Goal: Find specific page/section: Find specific page/section

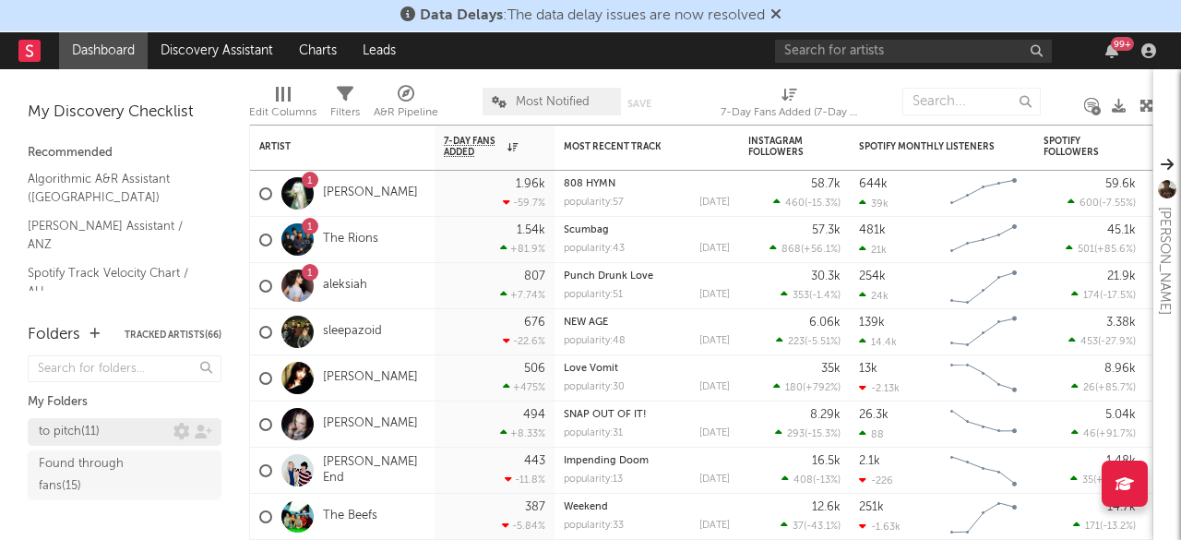
click at [140, 429] on div "to pitch ( 11 )" at bounding box center [106, 432] width 135 height 22
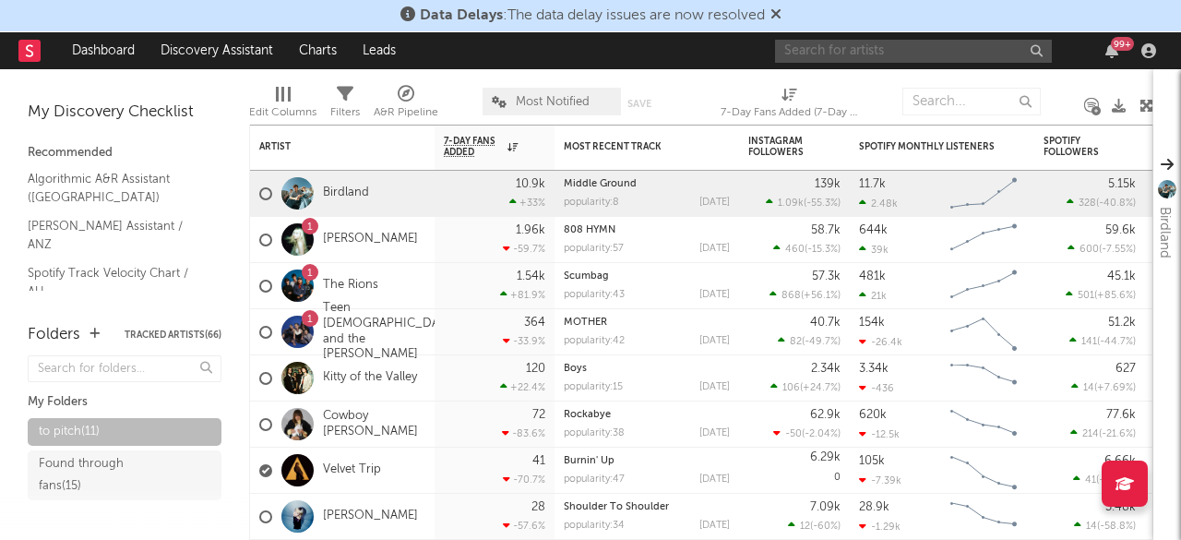
click at [989, 49] on input "text" at bounding box center [913, 51] width 277 height 23
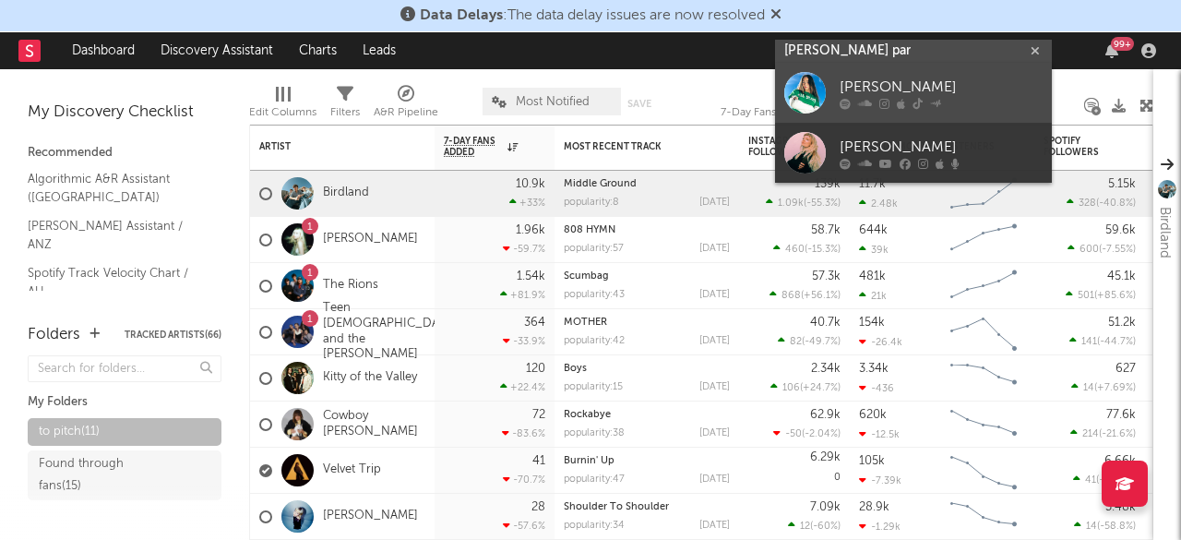
type input "[PERSON_NAME] par"
click at [920, 88] on div "[PERSON_NAME]" at bounding box center [941, 88] width 203 height 22
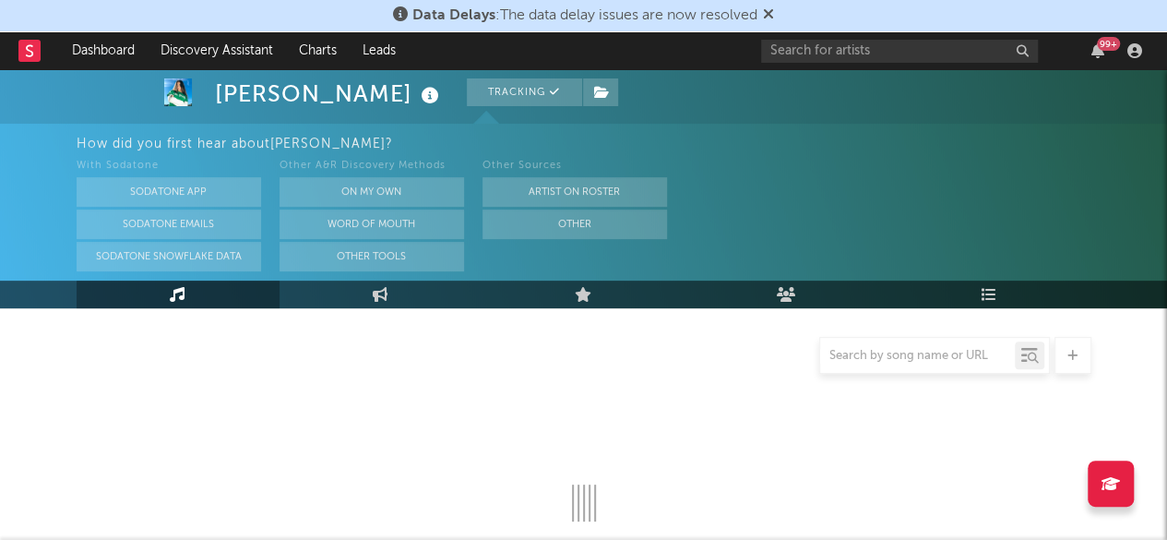
select select "6m"
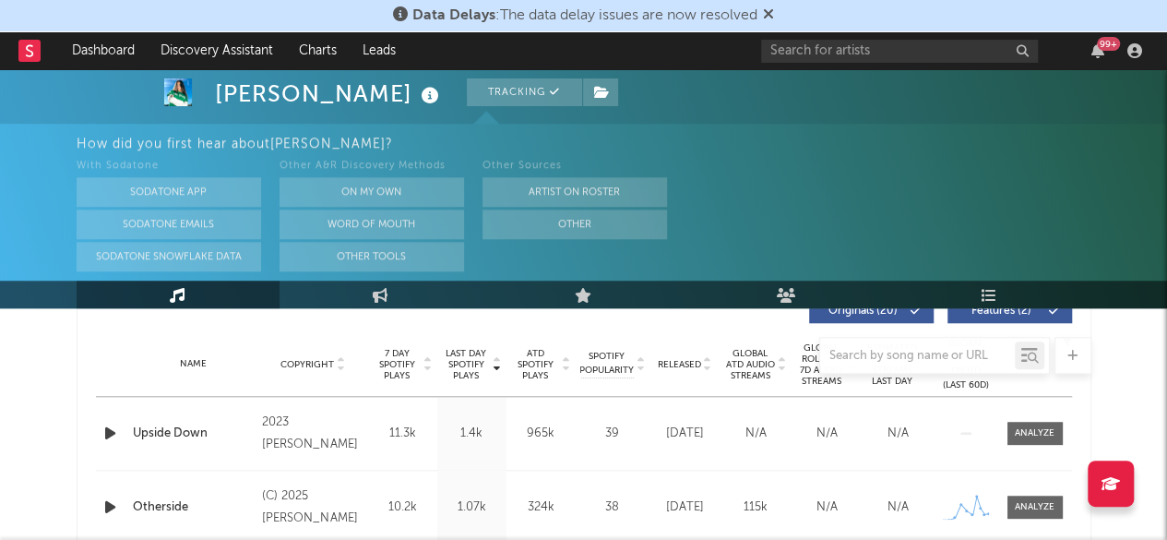
scroll to position [722, 0]
click at [308, 369] on div at bounding box center [584, 355] width 1015 height 37
click at [306, 371] on div at bounding box center [584, 355] width 1015 height 37
click at [336, 364] on div at bounding box center [584, 355] width 1015 height 37
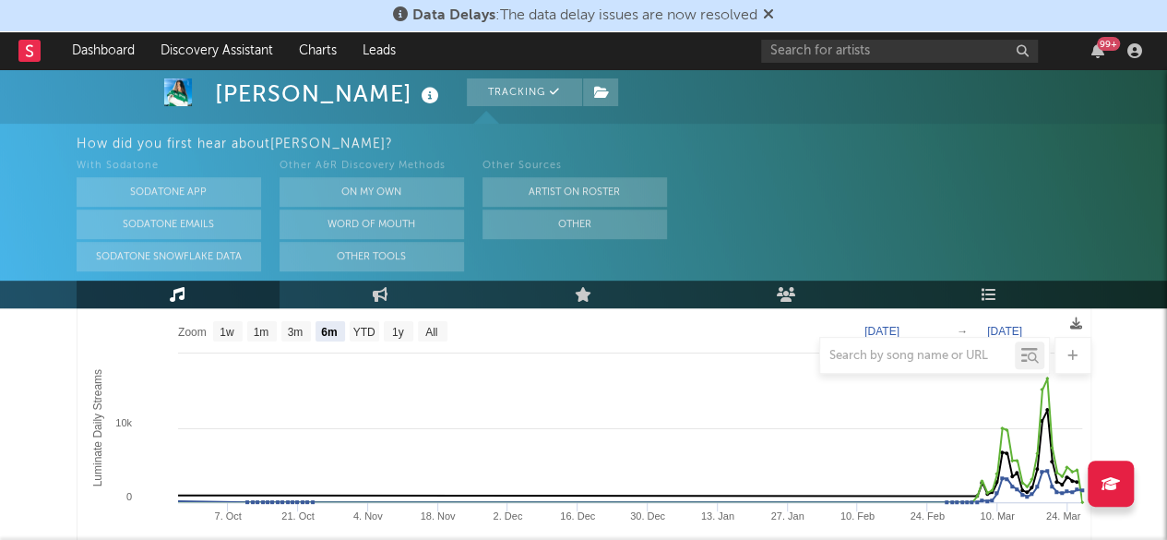
scroll to position [363, 0]
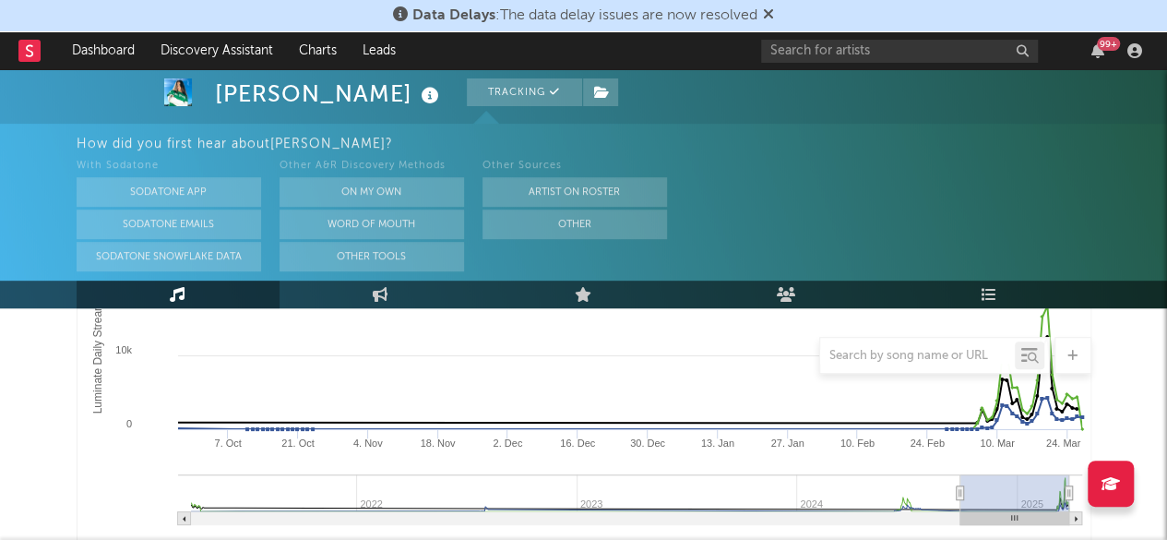
type input "[DATE]"
drag, startPoint x: 1067, startPoint y: 488, endPoint x: 1159, endPoint y: 484, distance: 92.4
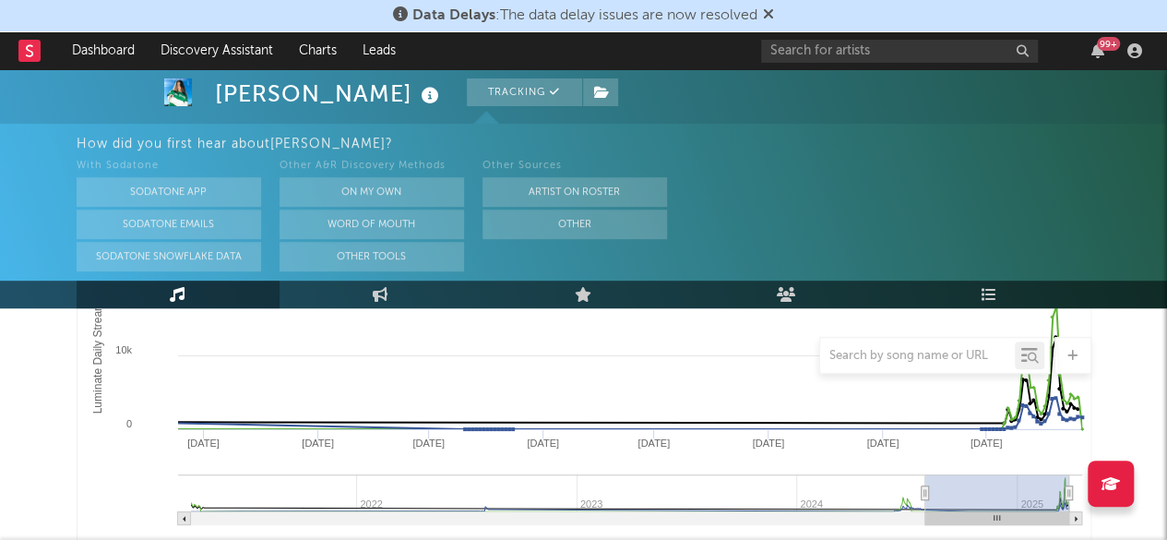
type input "[DATE]"
select select "6m"
type input "[DATE]"
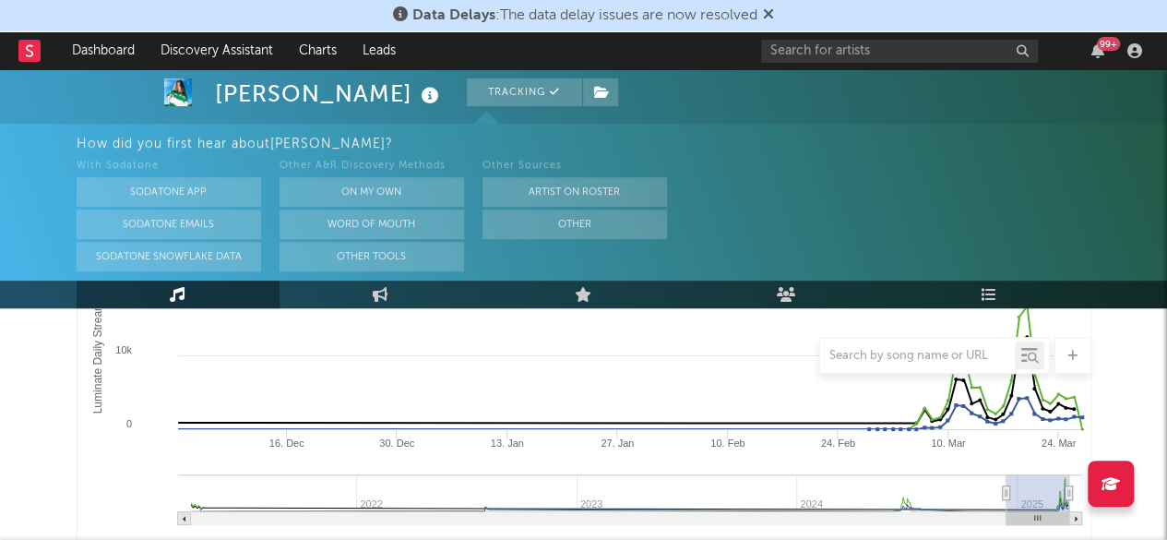
select select "3m"
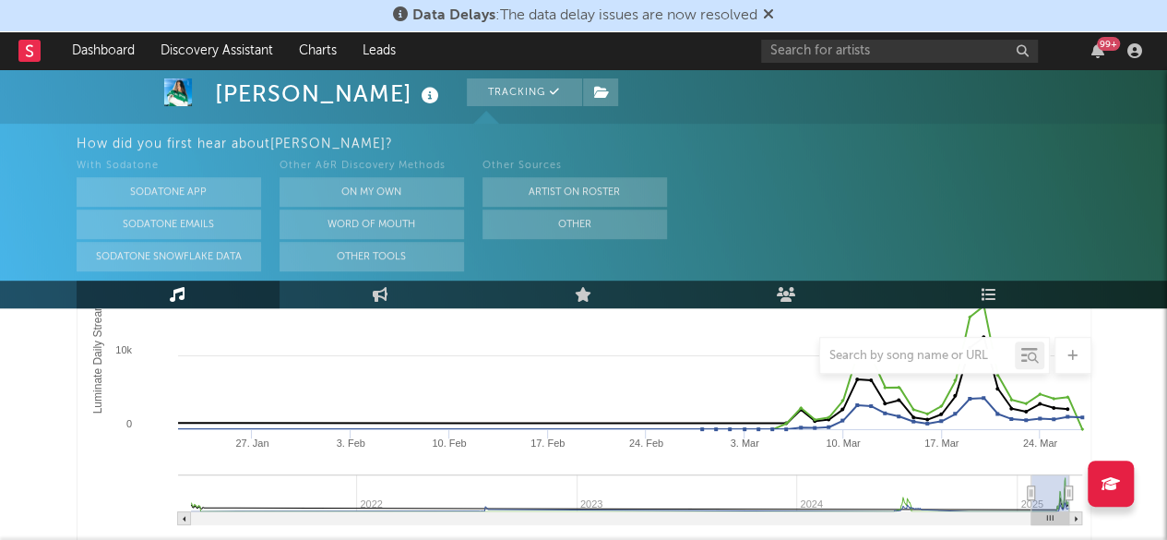
type input "[DATE]"
select select "1m"
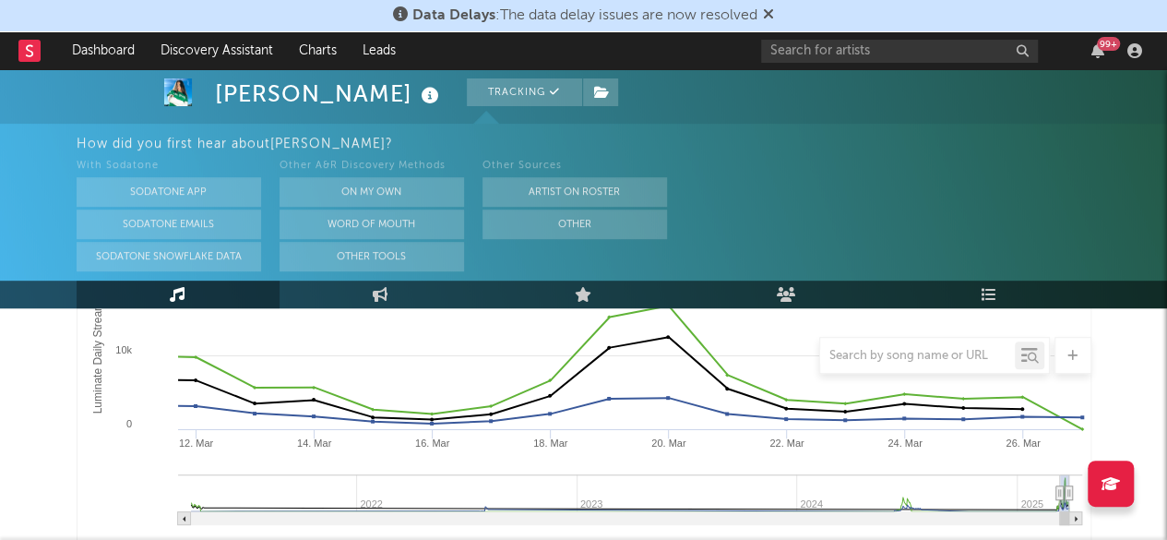
type input "[DATE]"
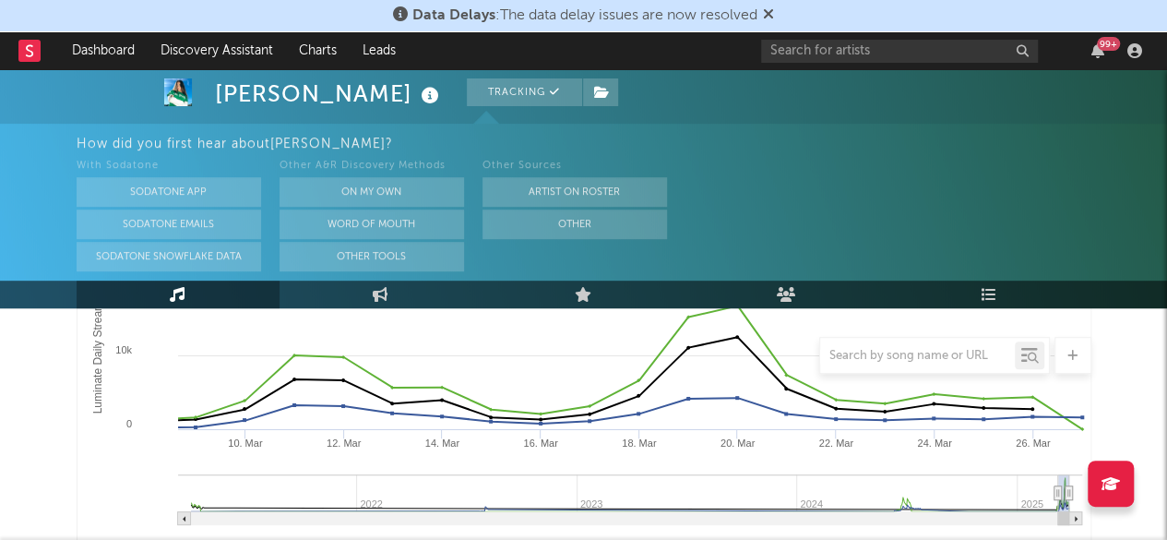
drag, startPoint x: 961, startPoint y: 490, endPoint x: 1058, endPoint y: 473, distance: 98.3
click at [1058, 474] on g "Luminate Daily Consumption" at bounding box center [630, 499] width 904 height 51
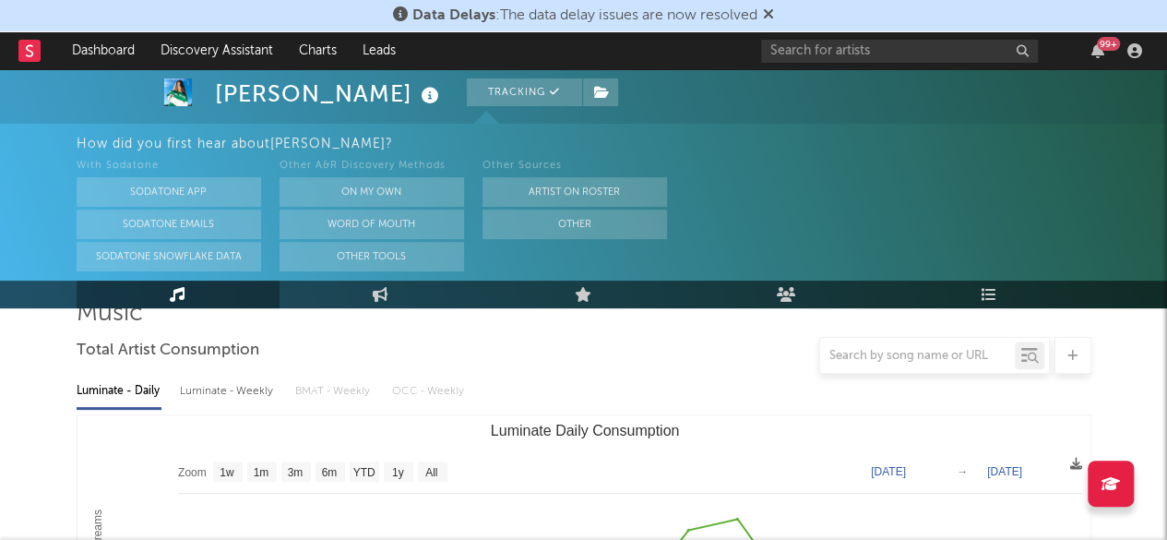
scroll to position [150, 0]
drag, startPoint x: 1127, startPoint y: 283, endPoint x: 1124, endPoint y: 249, distance: 34.3
click at [1124, 249] on div "[PERSON_NAME] Tracking [GEOGRAPHIC_DATA] | Pop Edit Tracking Email Alerts Off B…" at bounding box center [583, 133] width 1167 height 351
click at [481, 115] on span at bounding box center [486, 114] width 28 height 18
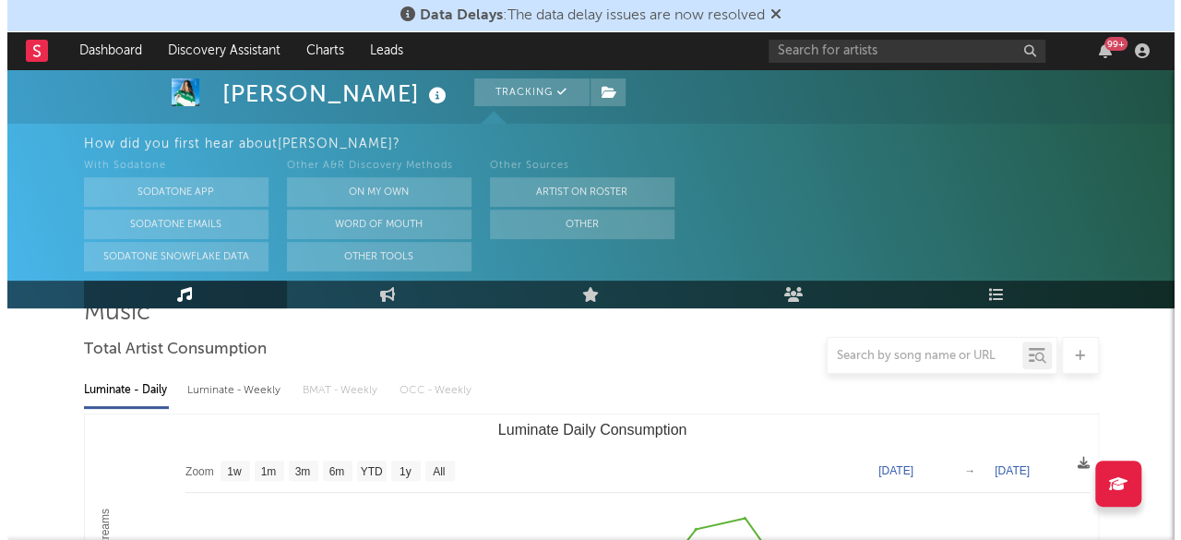
scroll to position [0, 0]
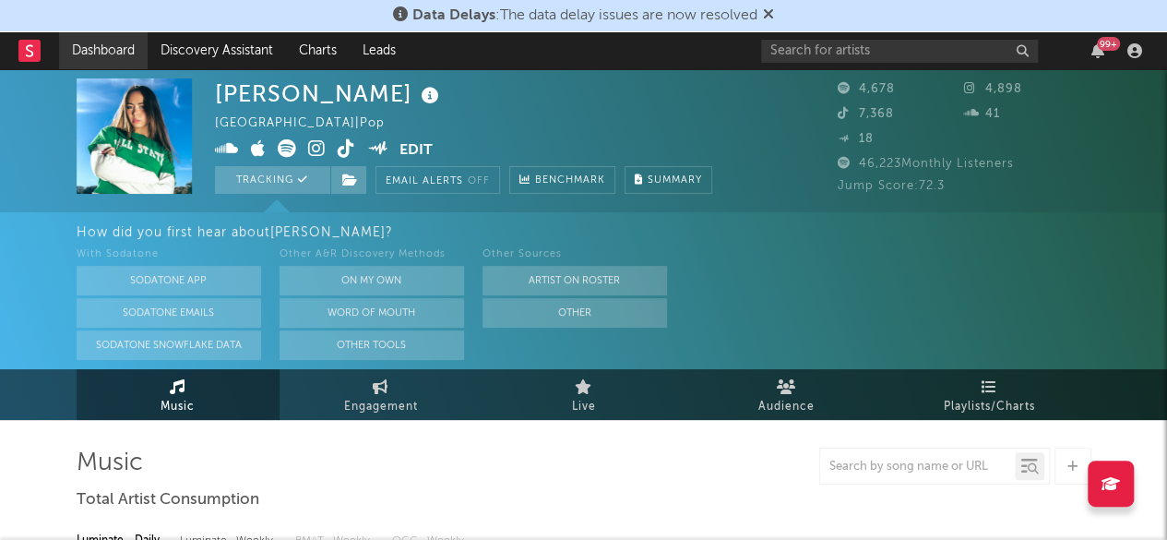
click at [102, 49] on link "Dashboard" at bounding box center [103, 50] width 89 height 37
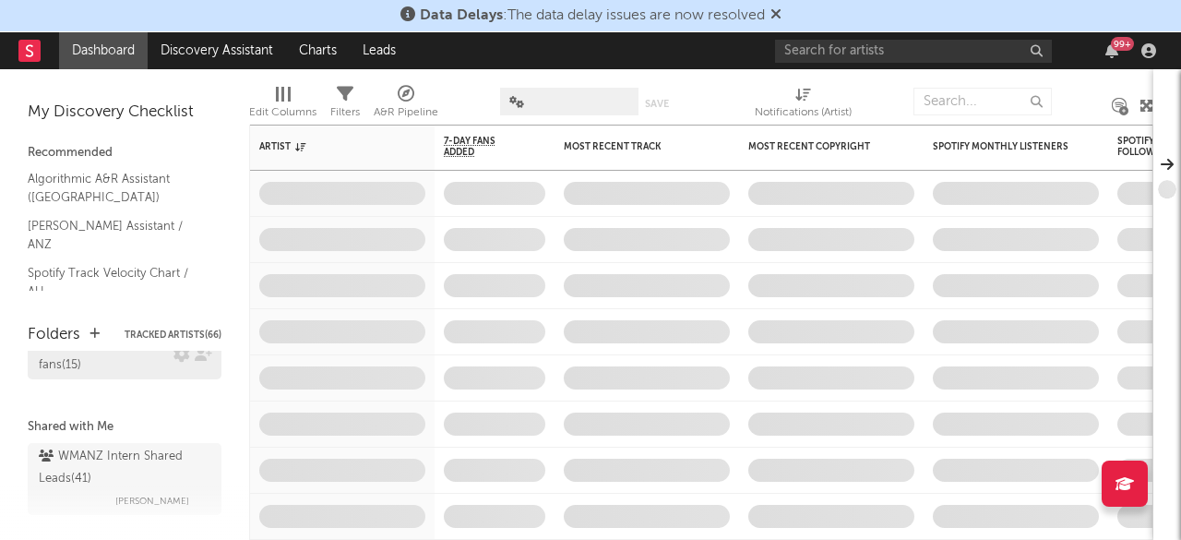
scroll to position [151, 0]
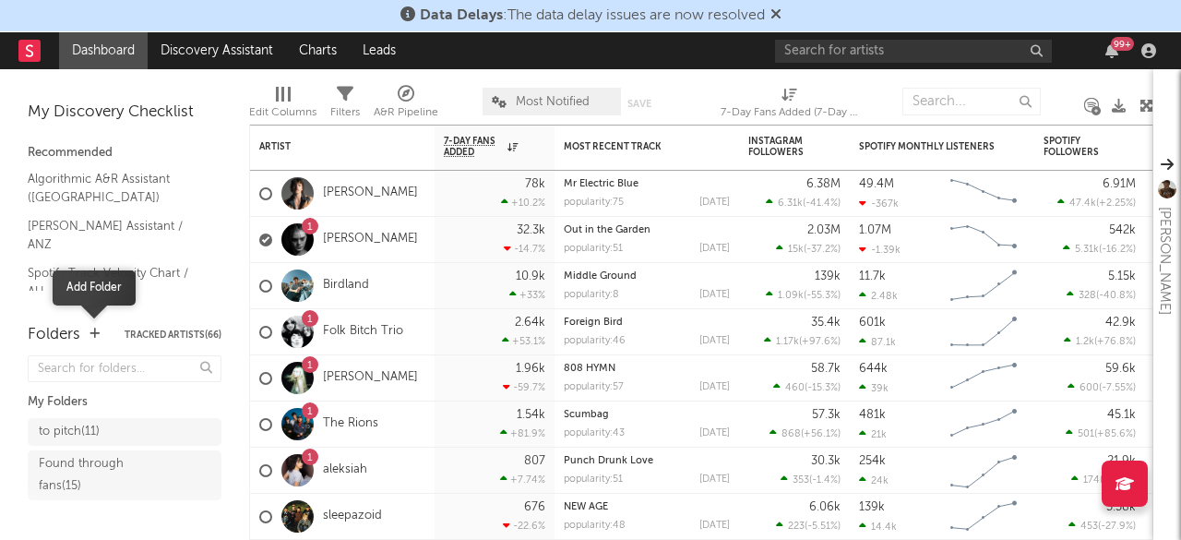
click at [93, 336] on icon "button" at bounding box center [95, 334] width 10 height 12
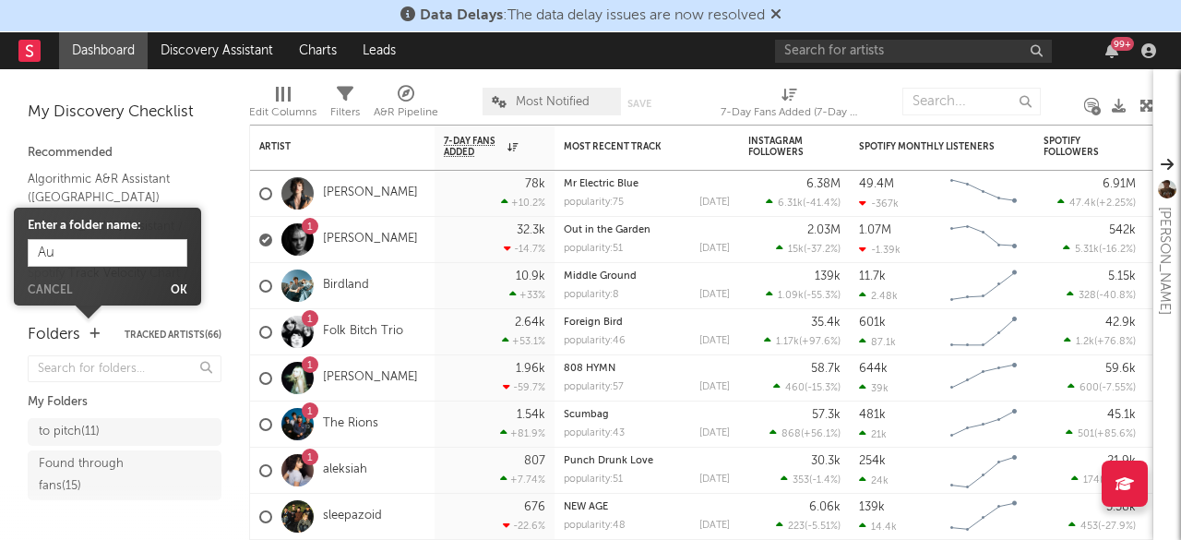
type input "A"
type input "aussie pop girlies"
click at [186, 285] on button "Ok" at bounding box center [179, 290] width 17 height 11
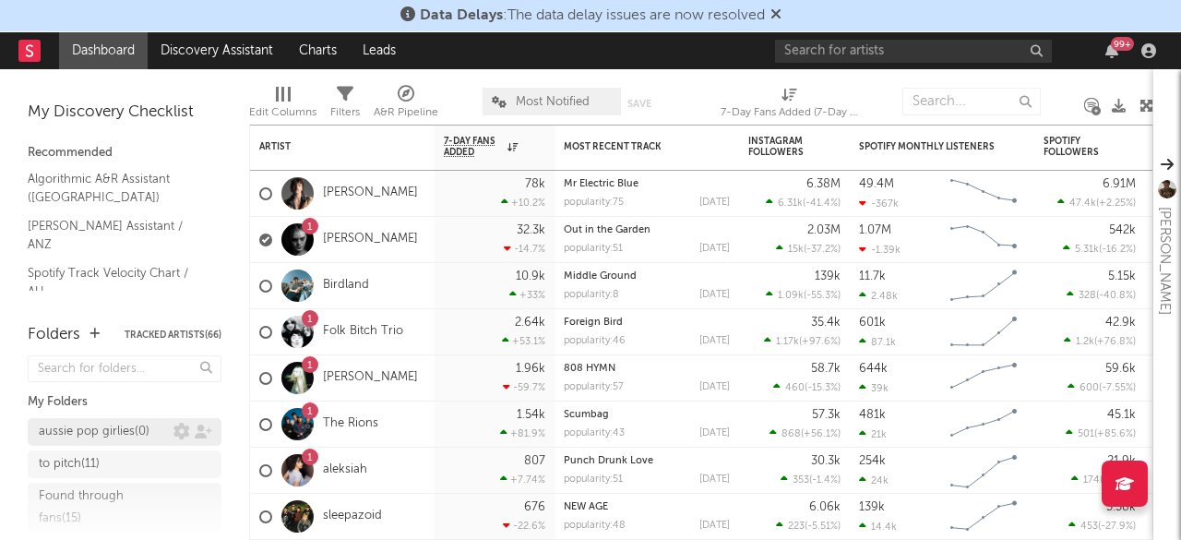
click at [130, 433] on div "aussie pop girlies ( 0 )" at bounding box center [94, 432] width 111 height 22
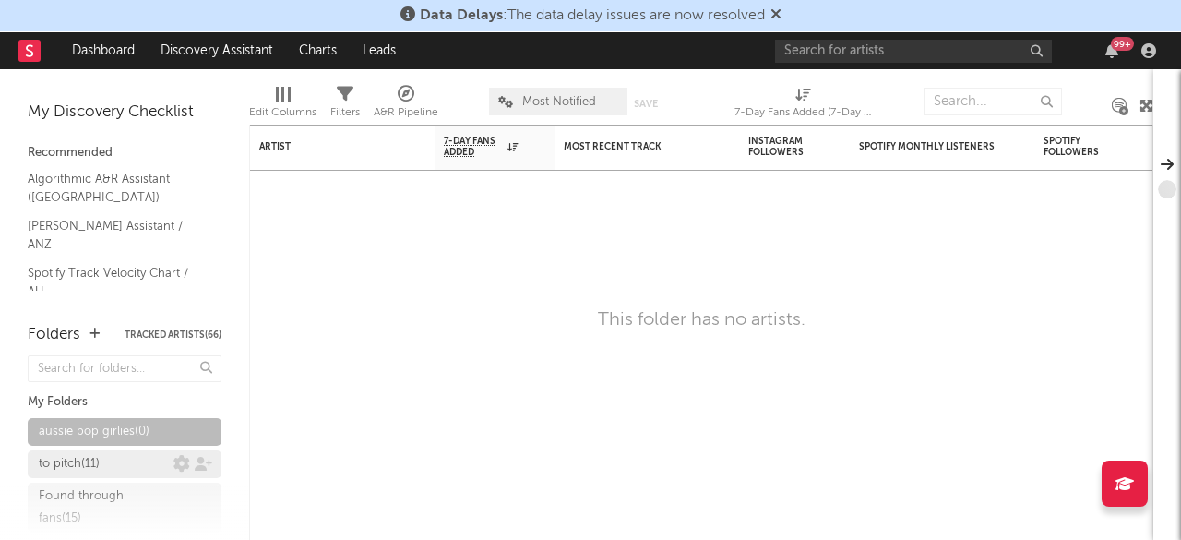
click at [97, 459] on div "to pitch ( 11 )" at bounding box center [69, 464] width 61 height 22
